Goal: Find specific page/section: Find specific page/section

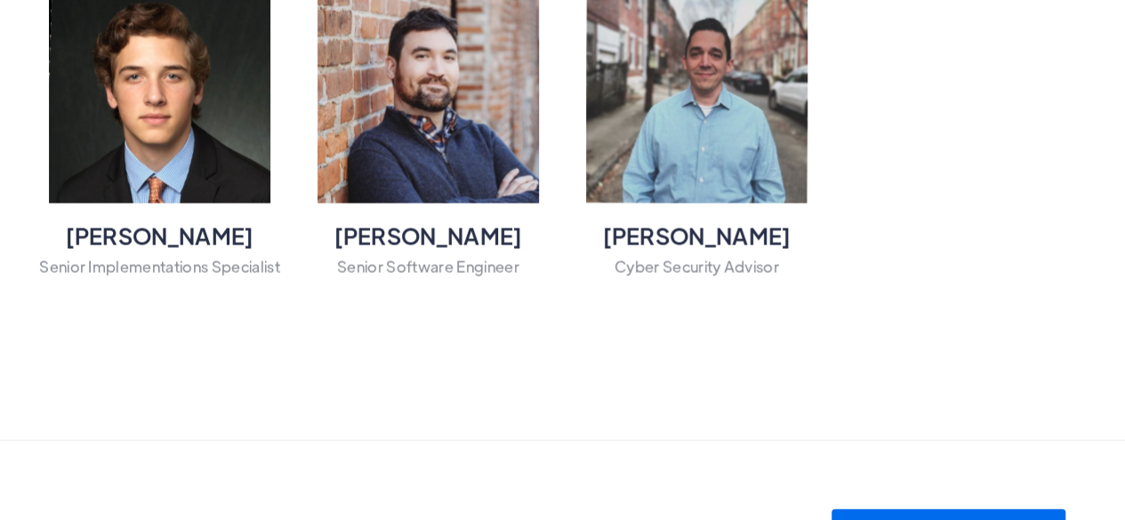
scroll to position [2182, 0]
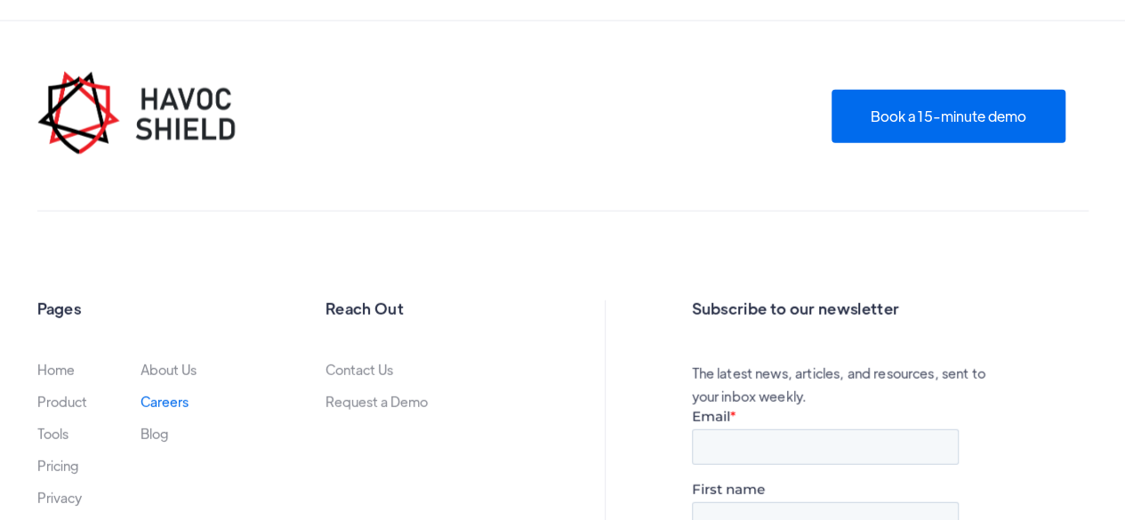
click at [168, 403] on link "Careers" at bounding box center [164, 402] width 48 height 14
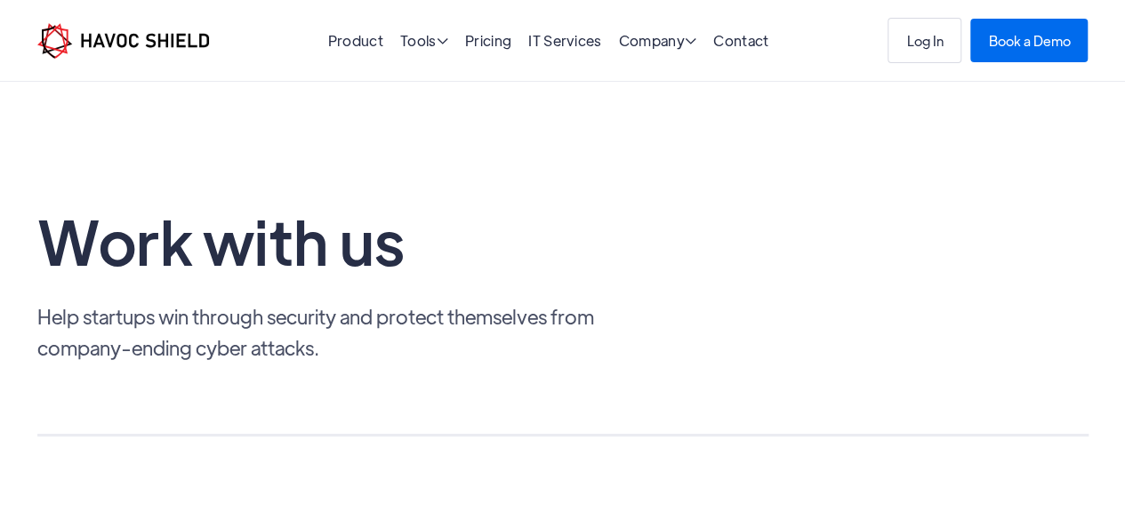
scroll to position [445, 0]
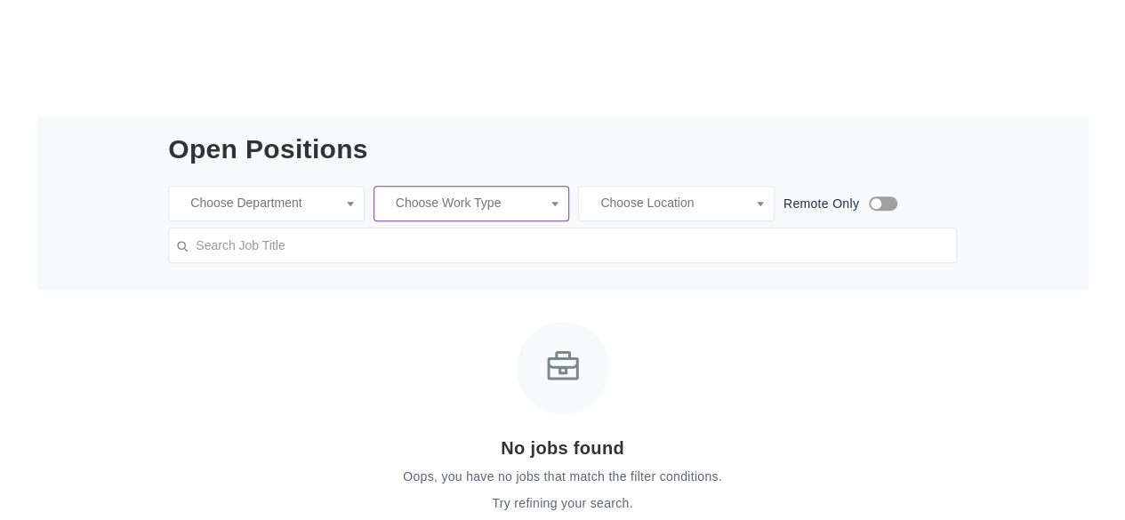
click at [501, 196] on input "search" at bounding box center [469, 204] width 169 height 18
